Goal: Answer question/provide support

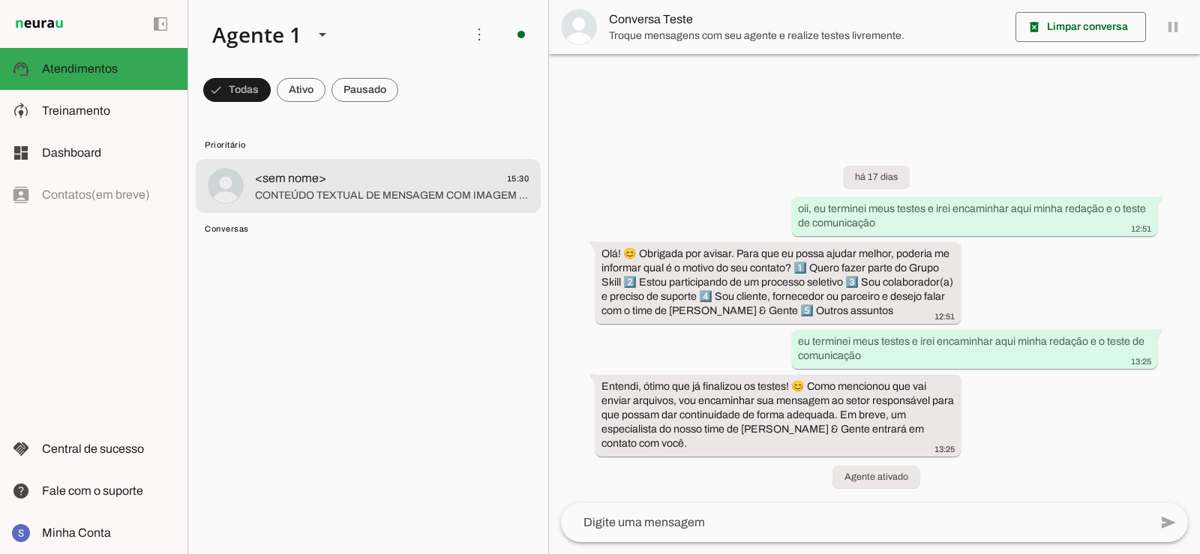
click at [358, 197] on span "CONTEÚDO TEXTUAL DE MENSAGEM COM IMAGEM (URL [URL][DOMAIN_NAME]) :" at bounding box center [392, 195] width 274 height 15
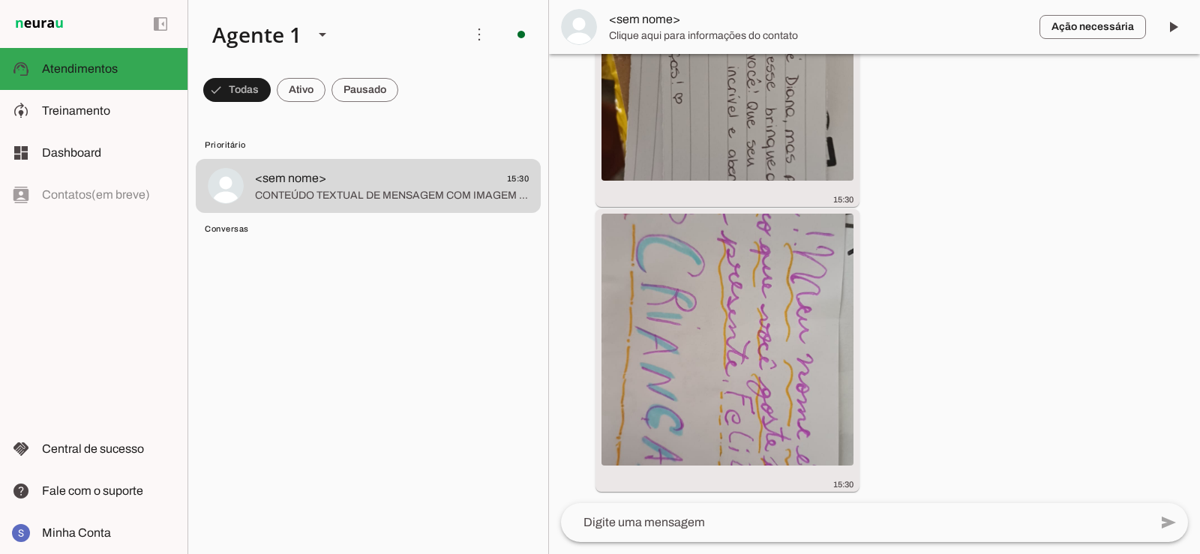
scroll to position [5067, 0]
click at [1170, 37] on span at bounding box center [1173, 27] width 36 height 36
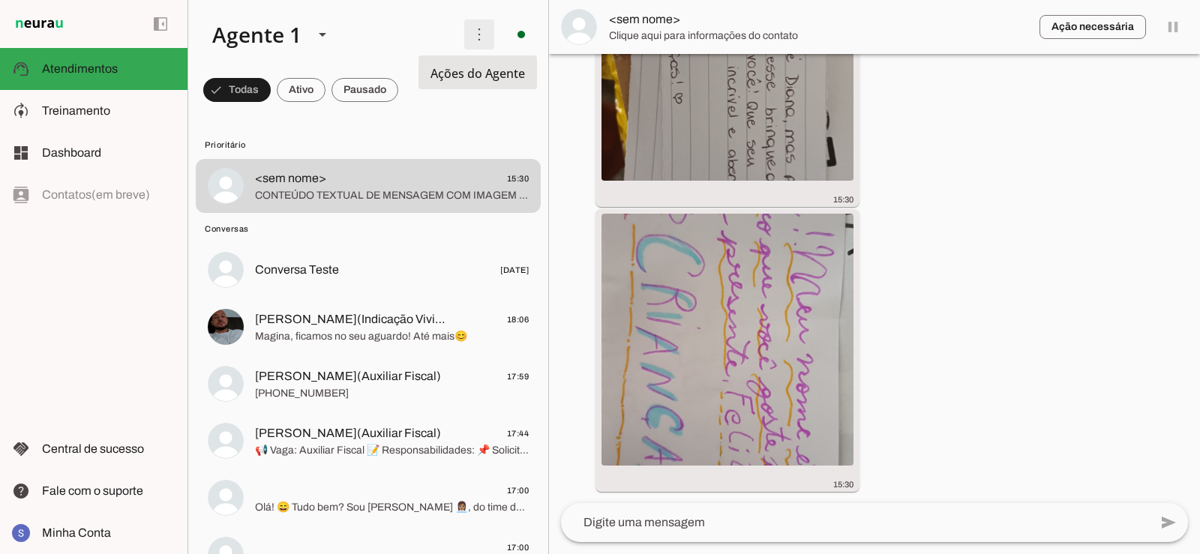
click at [472, 35] on span at bounding box center [479, 34] width 36 height 36
click at [657, 82] on slot at bounding box center [687, 91] width 60 height 54
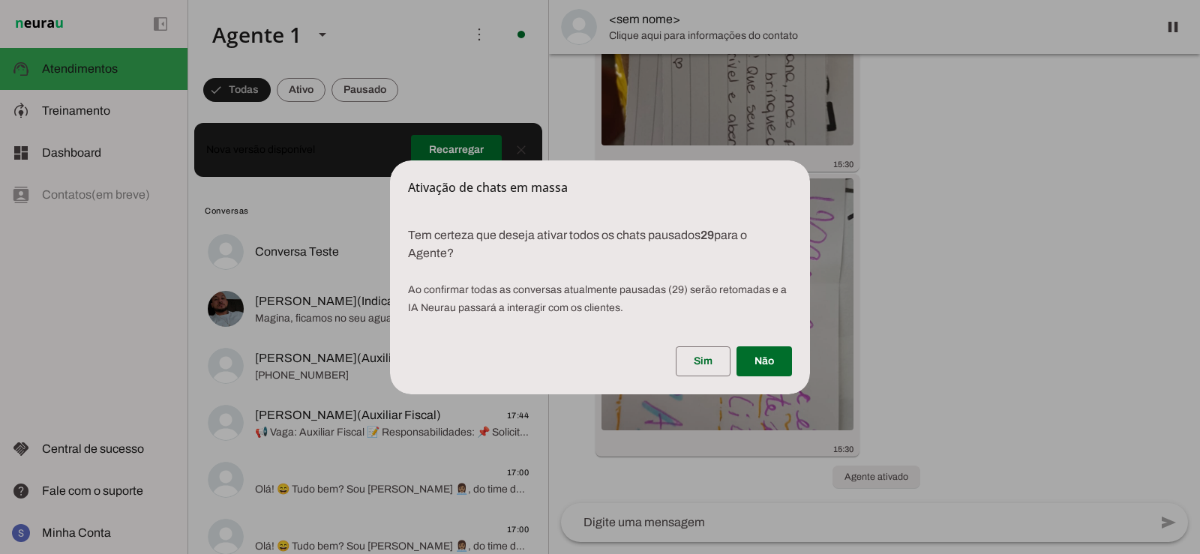
scroll to position [5102, 0]
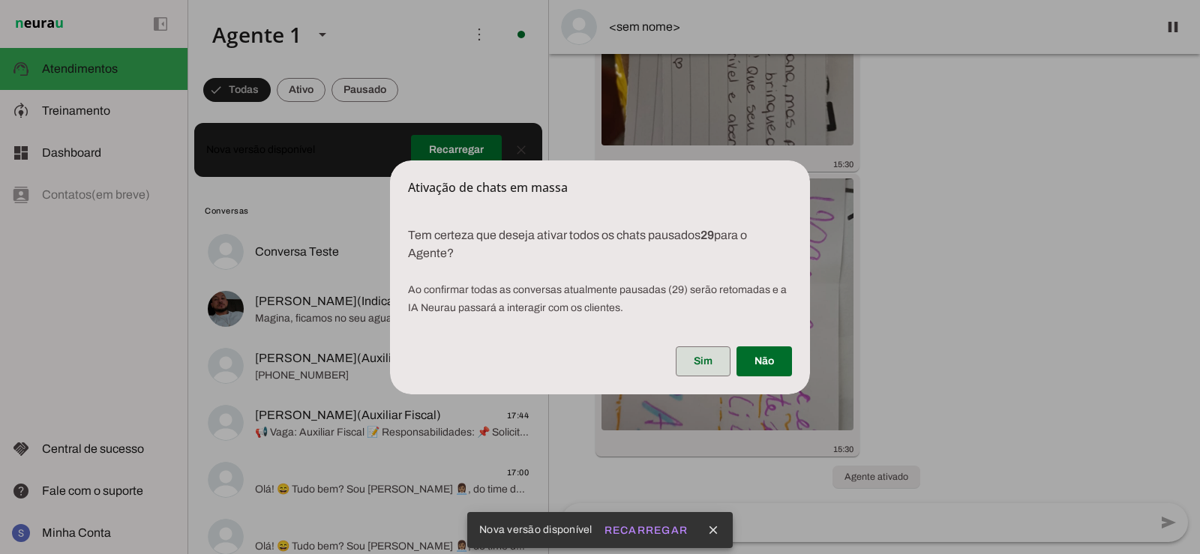
click at [684, 364] on span at bounding box center [703, 361] width 55 height 36
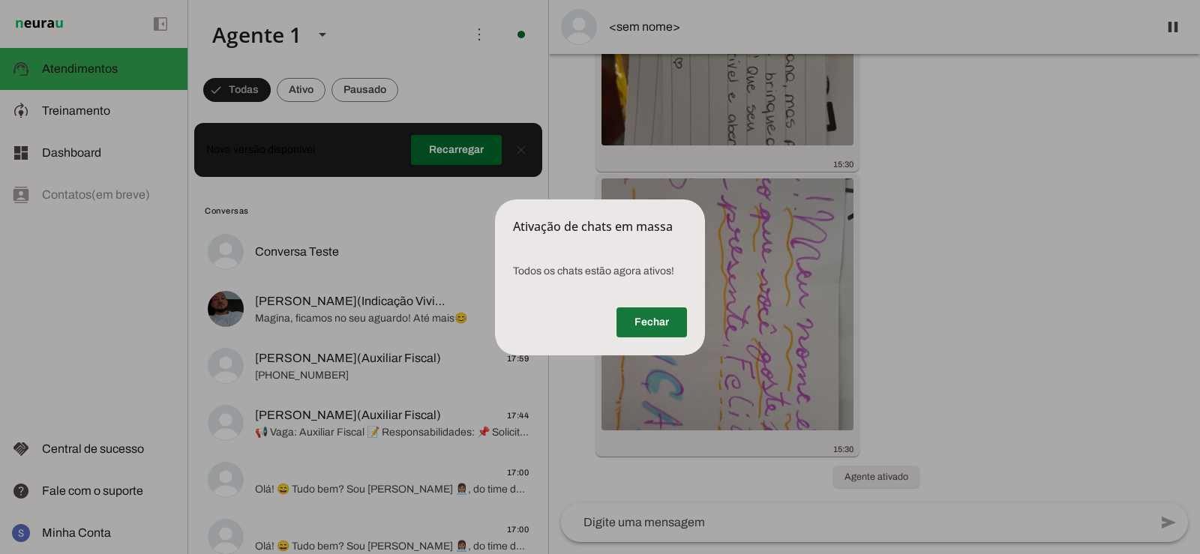
click at [654, 323] on span at bounding box center [651, 322] width 70 height 36
